Goal: Task Accomplishment & Management: Use online tool/utility

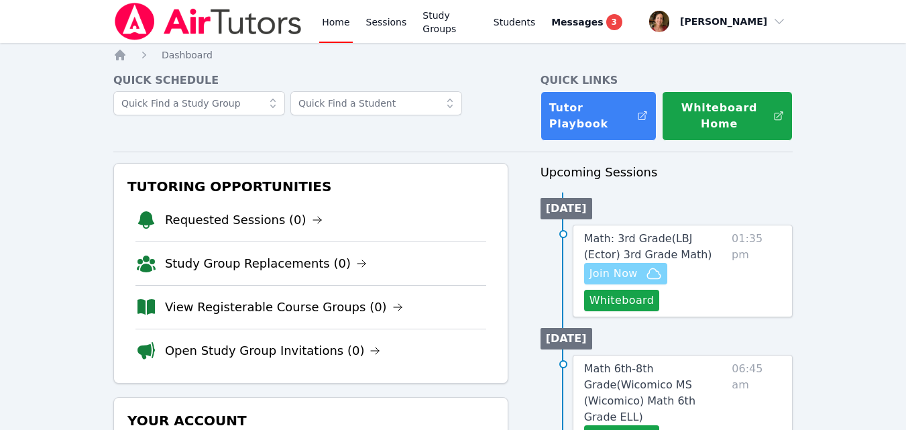
click at [640, 272] on span "Join Now" at bounding box center [625, 273] width 72 height 16
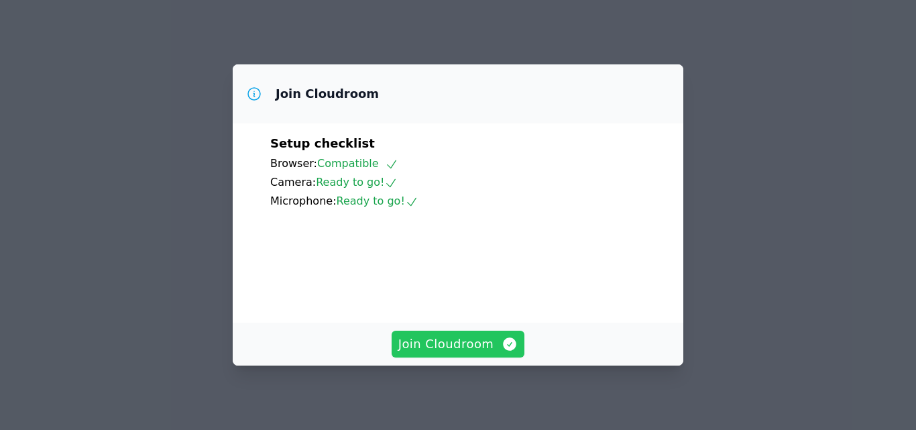
click at [487, 343] on span "Join Cloudroom" at bounding box center [458, 344] width 120 height 19
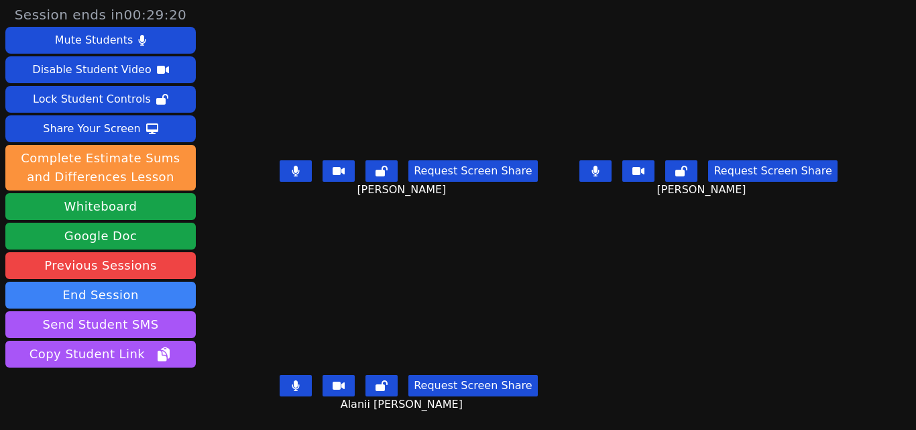
click at [293, 171] on icon at bounding box center [295, 171] width 7 height 11
click at [593, 166] on icon at bounding box center [595, 171] width 8 height 11
click at [599, 172] on button at bounding box center [595, 170] width 32 height 21
click at [300, 170] on icon at bounding box center [295, 171] width 13 height 11
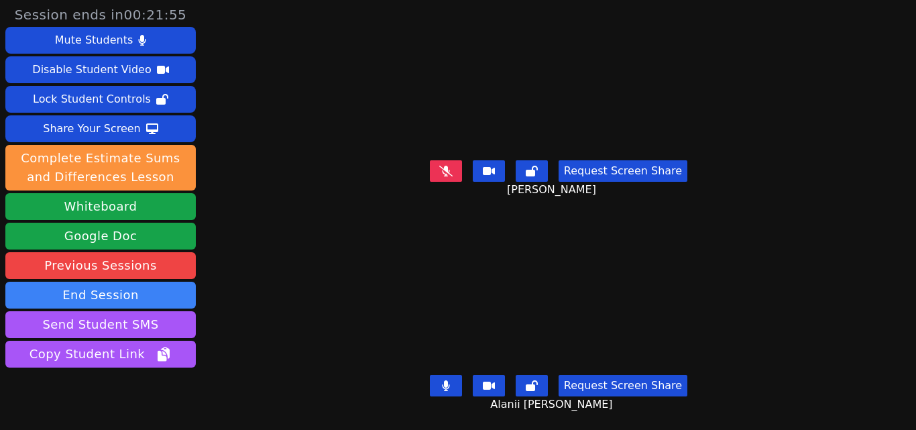
click at [442, 160] on button at bounding box center [446, 170] width 32 height 21
